Goal: Task Accomplishment & Management: Complete application form

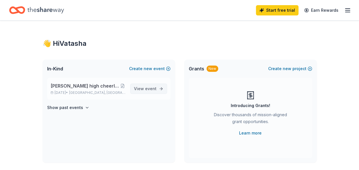
click at [146, 90] on span "event" at bounding box center [150, 88] width 11 height 5
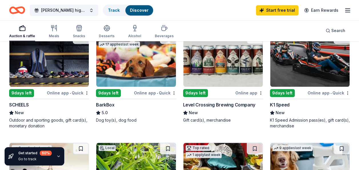
scroll to position [276, 0]
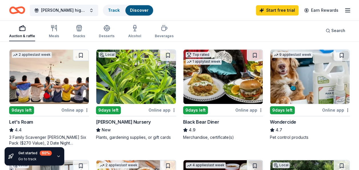
click at [186, 100] on img at bounding box center [222, 76] width 79 height 54
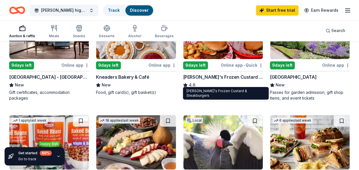
scroll to position [421, 0]
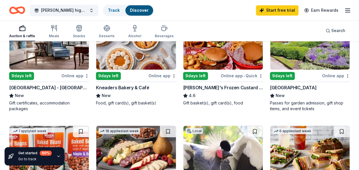
click at [139, 76] on div "9 days left" at bounding box center [121, 75] width 51 height 7
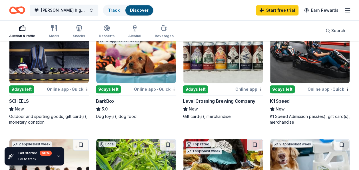
scroll to position [187, 0]
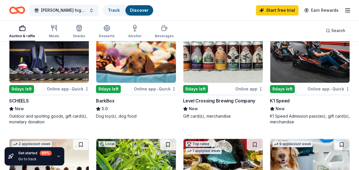
click at [320, 87] on div "Online app • Quick" at bounding box center [329, 88] width 42 height 7
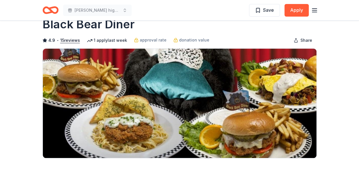
scroll to position [15, 0]
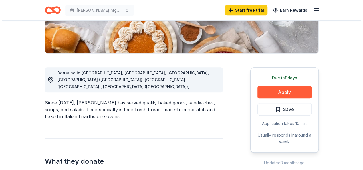
scroll to position [121, 0]
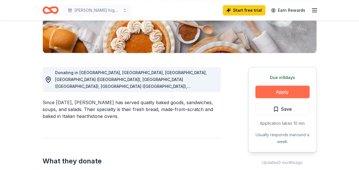
click at [279, 92] on button "Apply" at bounding box center [282, 91] width 54 height 13
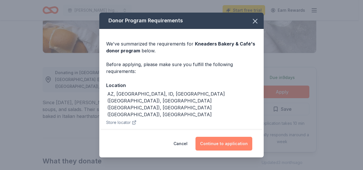
click at [228, 143] on button "Continue to application" at bounding box center [224, 144] width 57 height 14
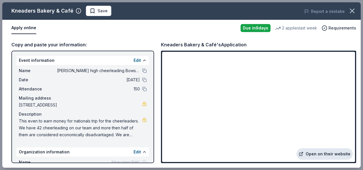
click at [324, 153] on link "Open on their website" at bounding box center [325, 153] width 56 height 11
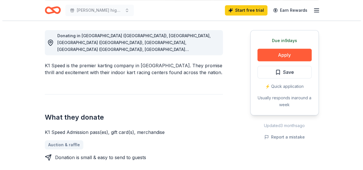
scroll to position [147, 0]
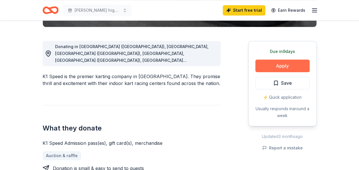
click at [286, 66] on button "Apply" at bounding box center [282, 65] width 54 height 13
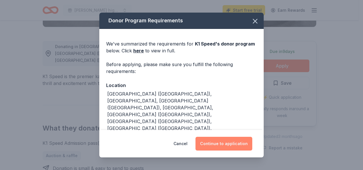
click at [223, 140] on button "Continue to application" at bounding box center [224, 144] width 57 height 14
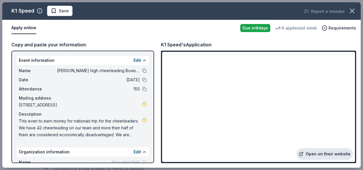
click at [339, 154] on link "Open on their website" at bounding box center [325, 153] width 56 height 11
